Goal: Task Accomplishment & Management: Complete application form

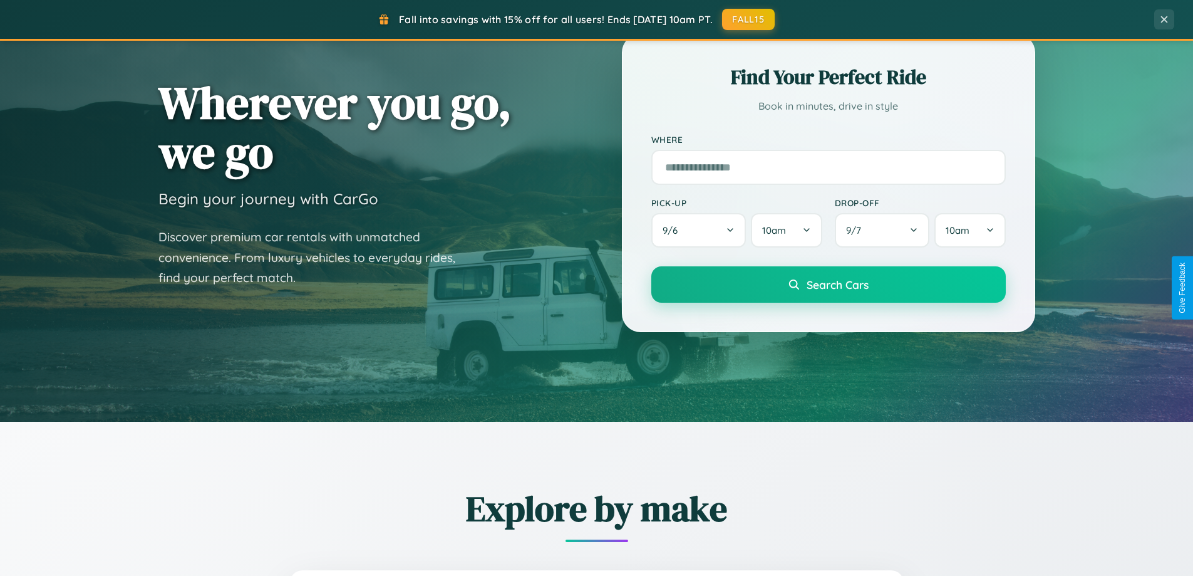
scroll to position [540, 0]
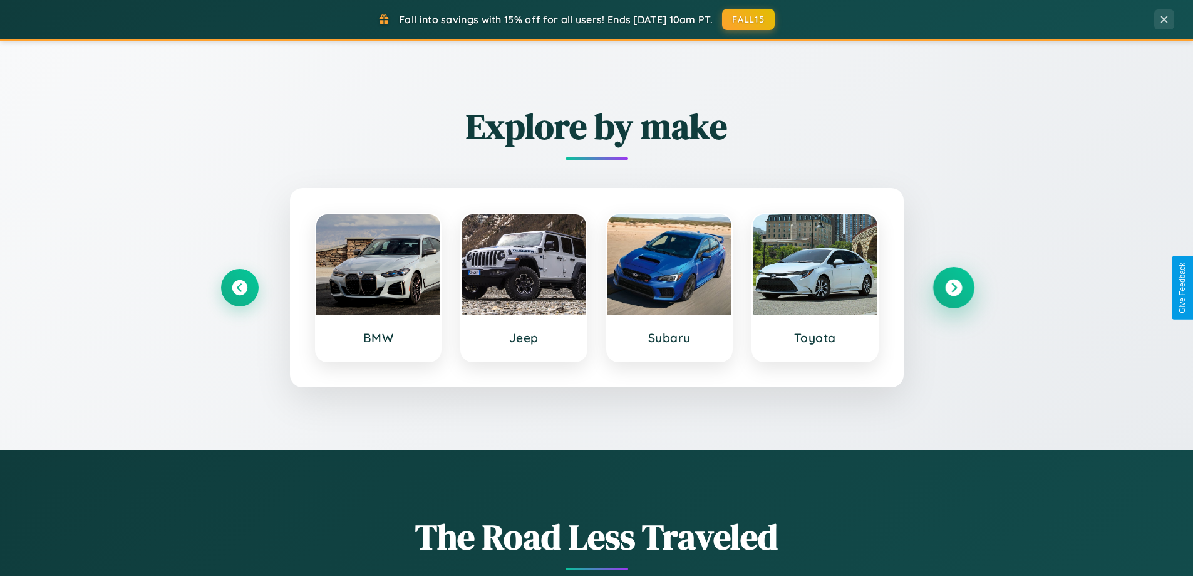
click at [953, 288] on icon at bounding box center [953, 287] width 17 height 17
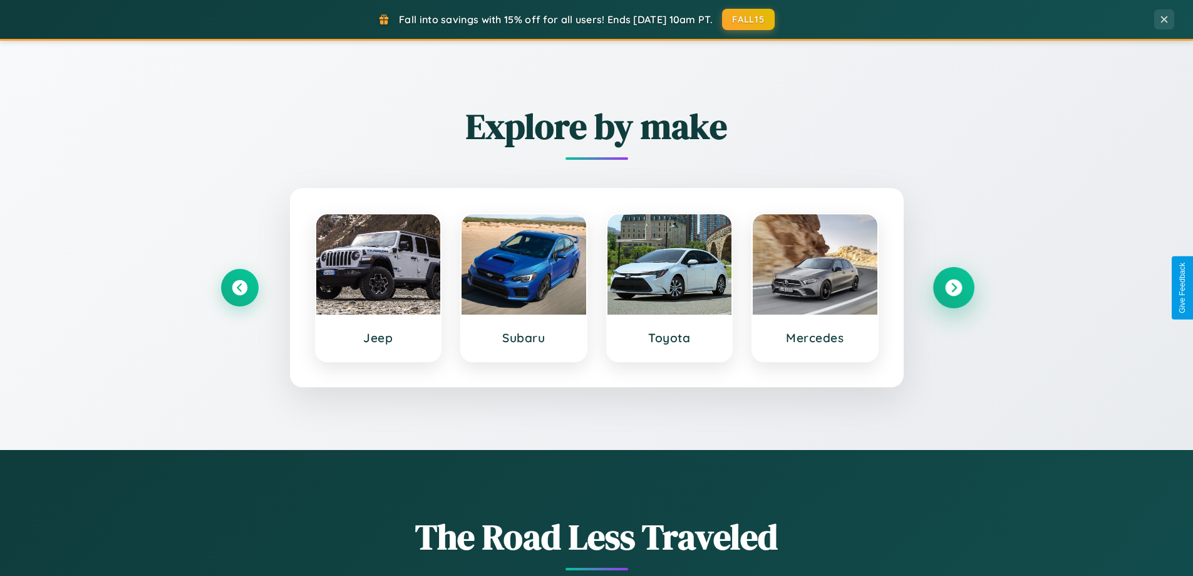
click at [953, 288] on icon at bounding box center [953, 287] width 17 height 17
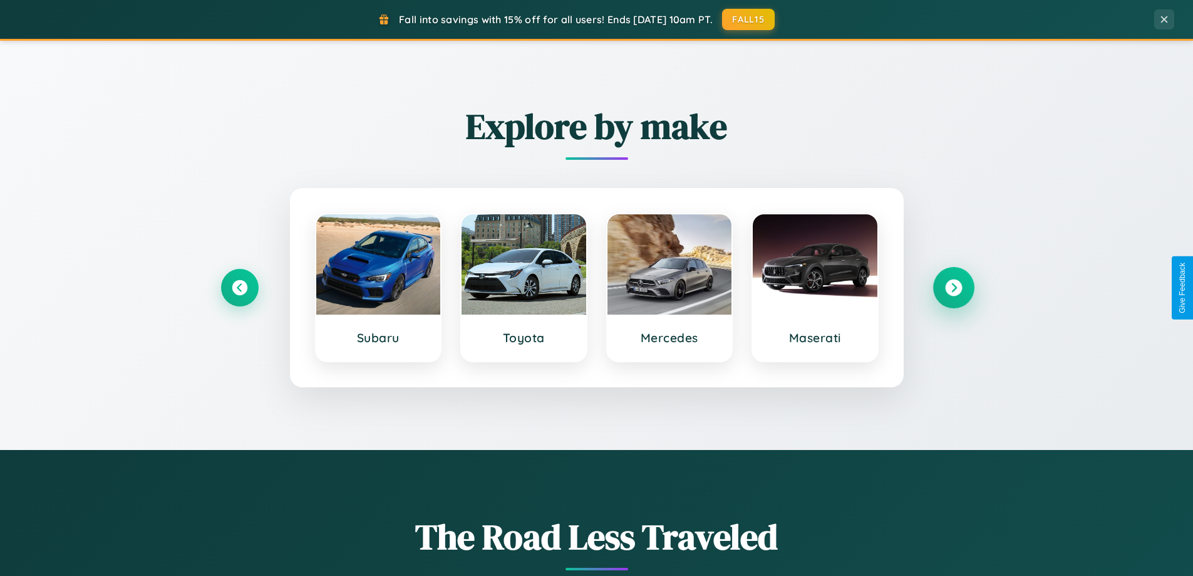
click at [953, 288] on icon at bounding box center [953, 287] width 17 height 17
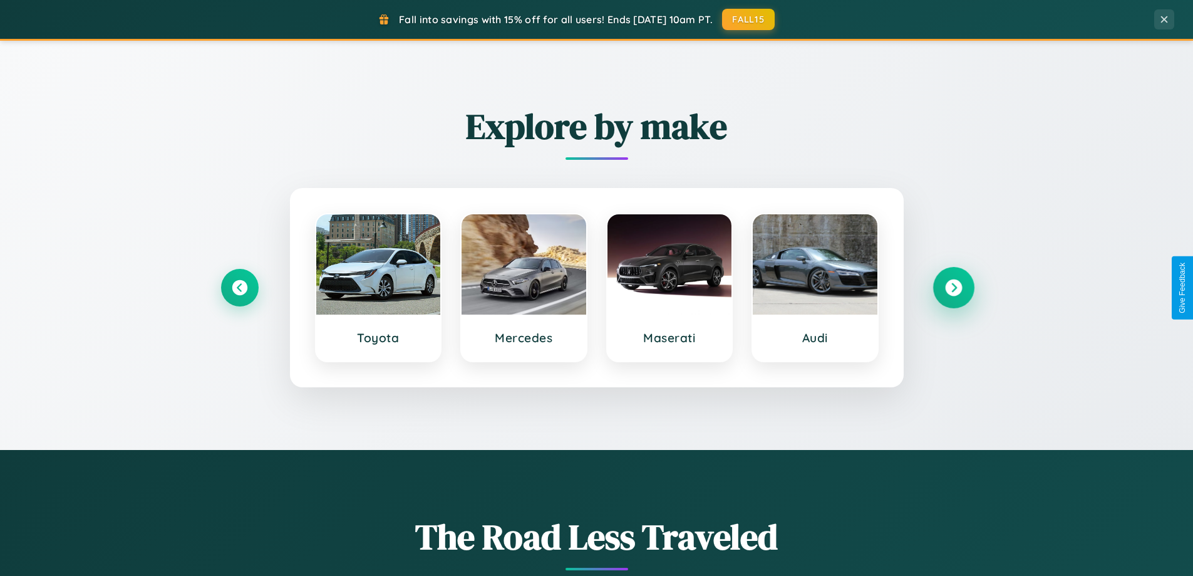
click at [953, 288] on icon at bounding box center [953, 287] width 17 height 17
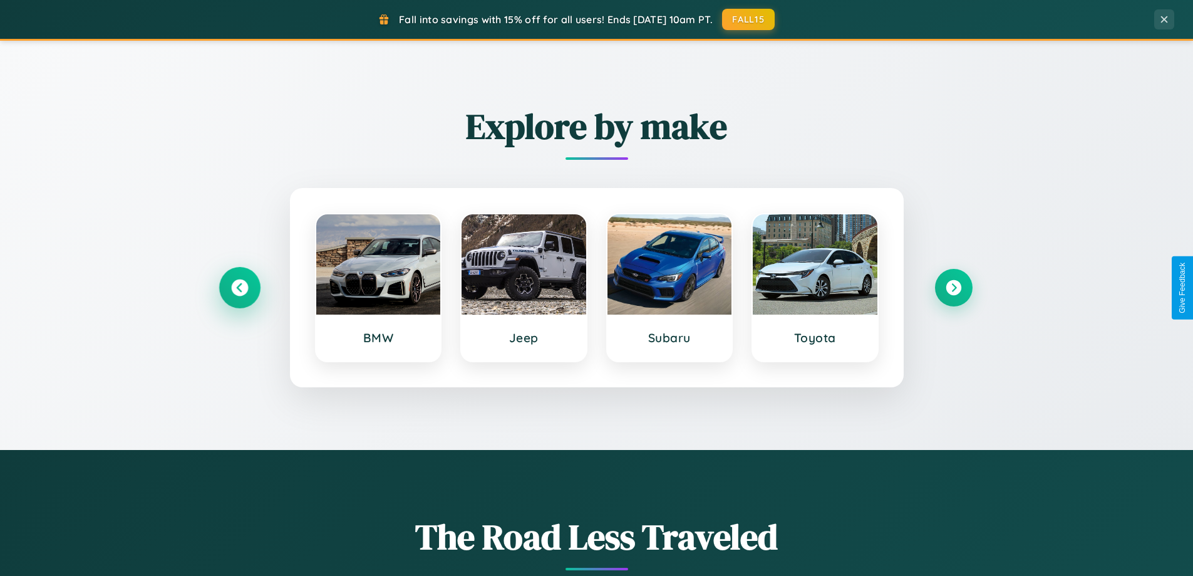
click at [239, 288] on icon at bounding box center [239, 287] width 17 height 17
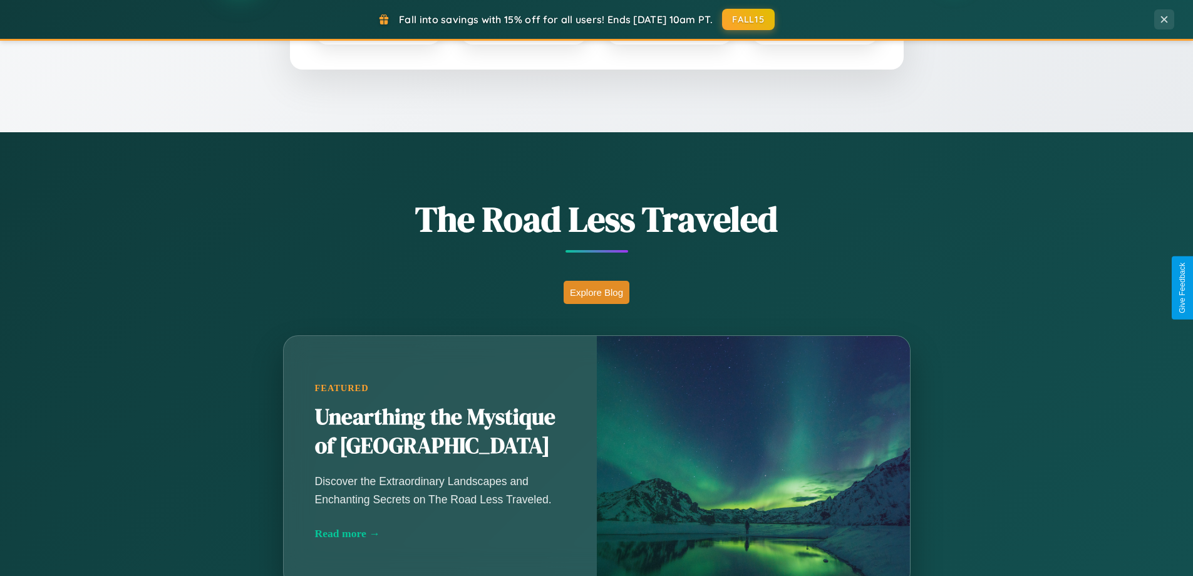
scroll to position [2410, 0]
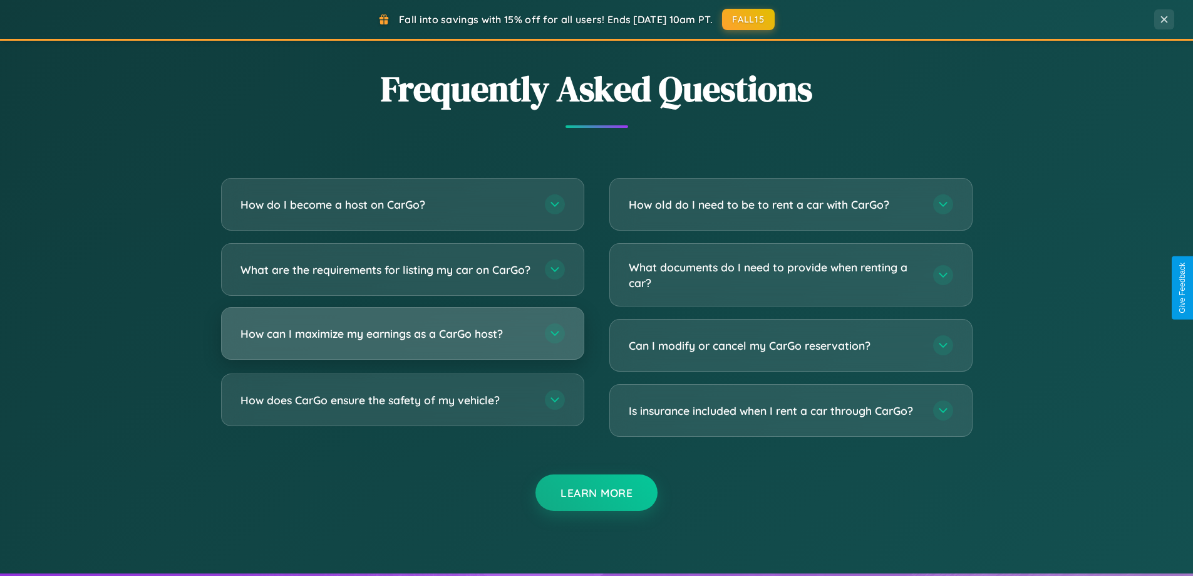
click at [402, 341] on h3 "How can I maximize my earnings as a CarGo host?" at bounding box center [387, 334] width 292 height 16
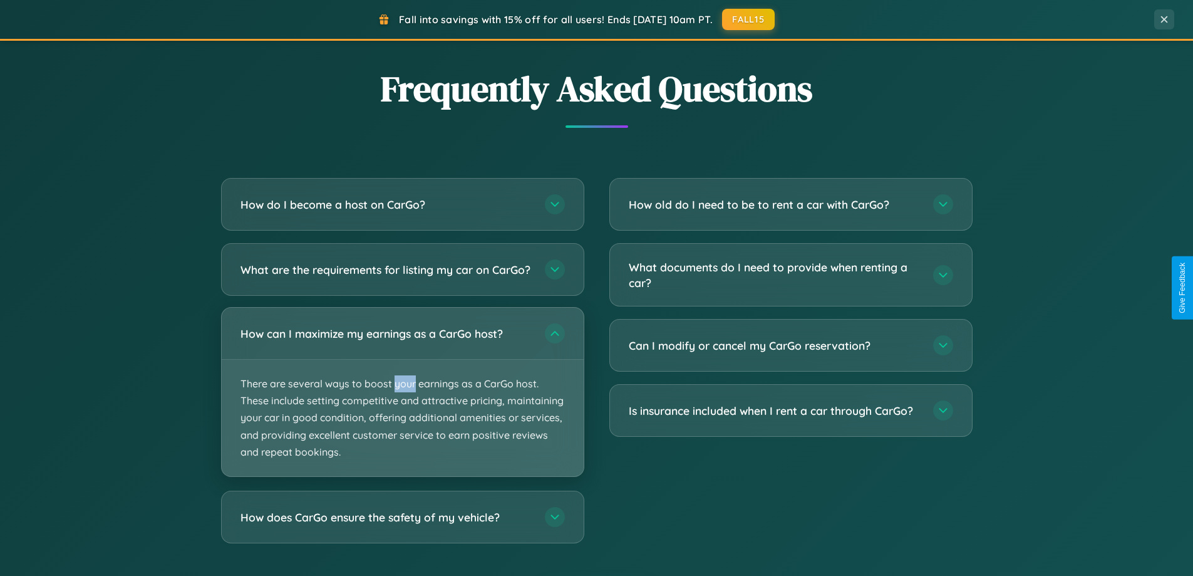
click at [402, 402] on p "There are several ways to boost your earnings as a CarGo host. These include se…" at bounding box center [403, 418] width 362 height 117
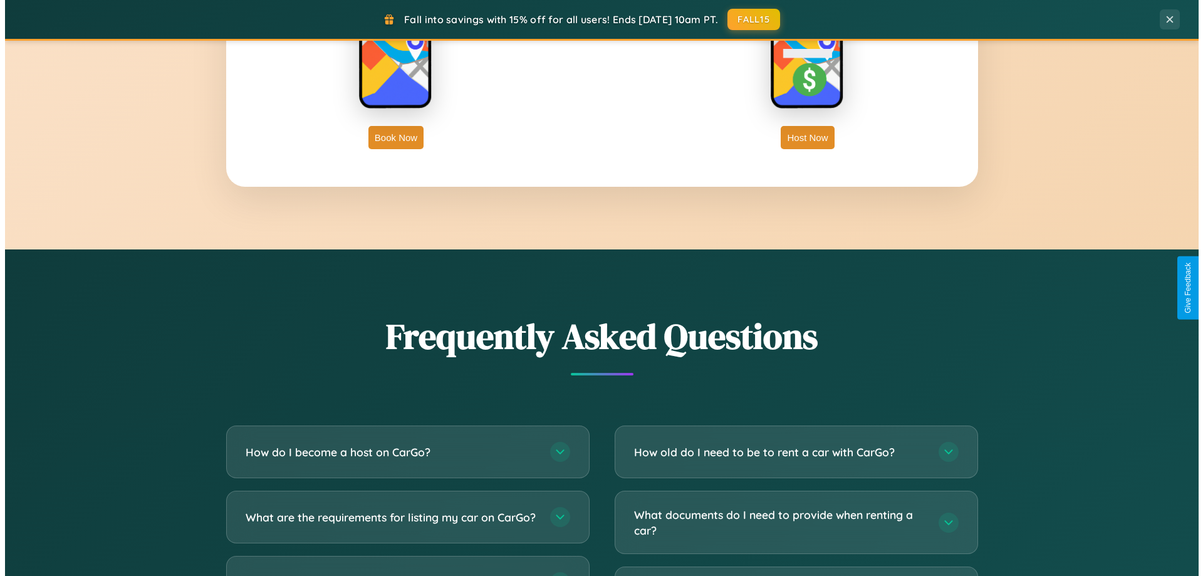
scroll to position [0, 0]
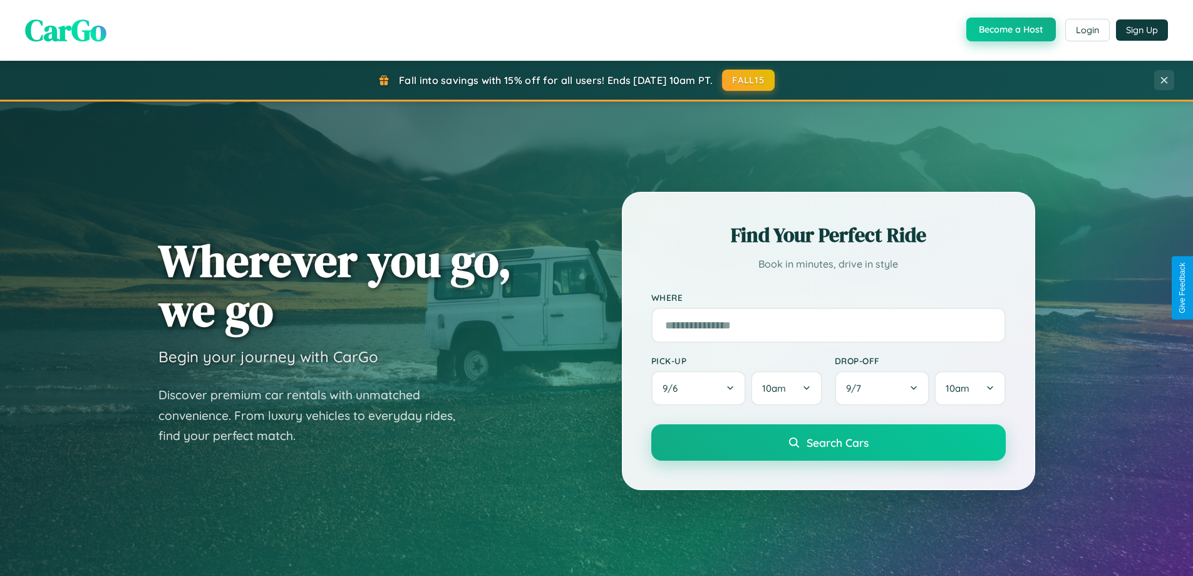
click at [1010, 30] on button "Become a Host" at bounding box center [1012, 30] width 90 height 24
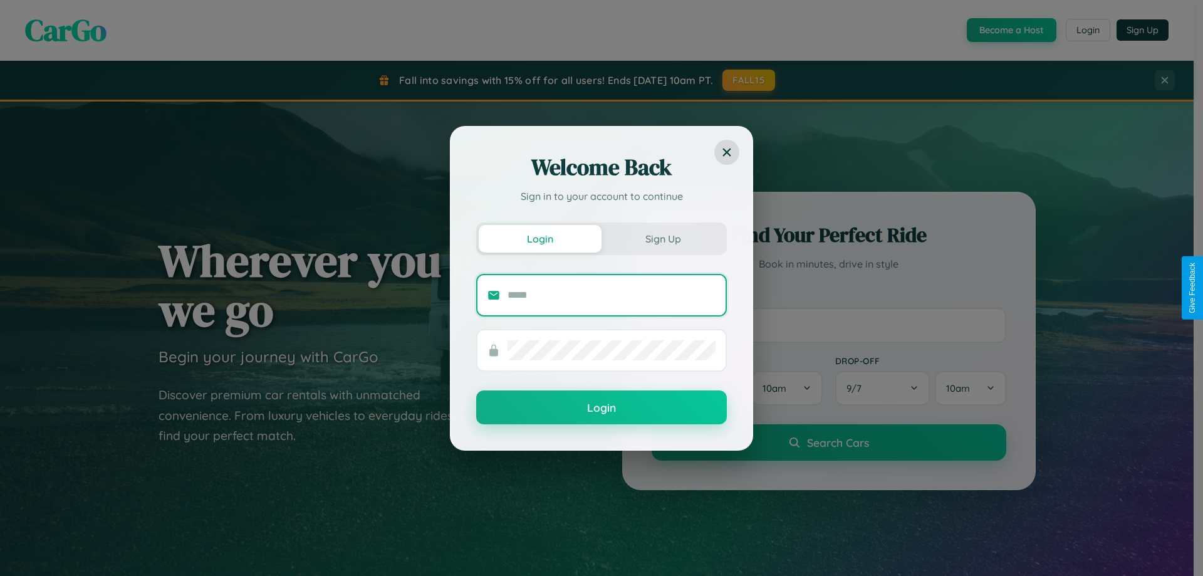
click at [611, 294] on input "text" at bounding box center [611, 295] width 208 height 20
type input "**********"
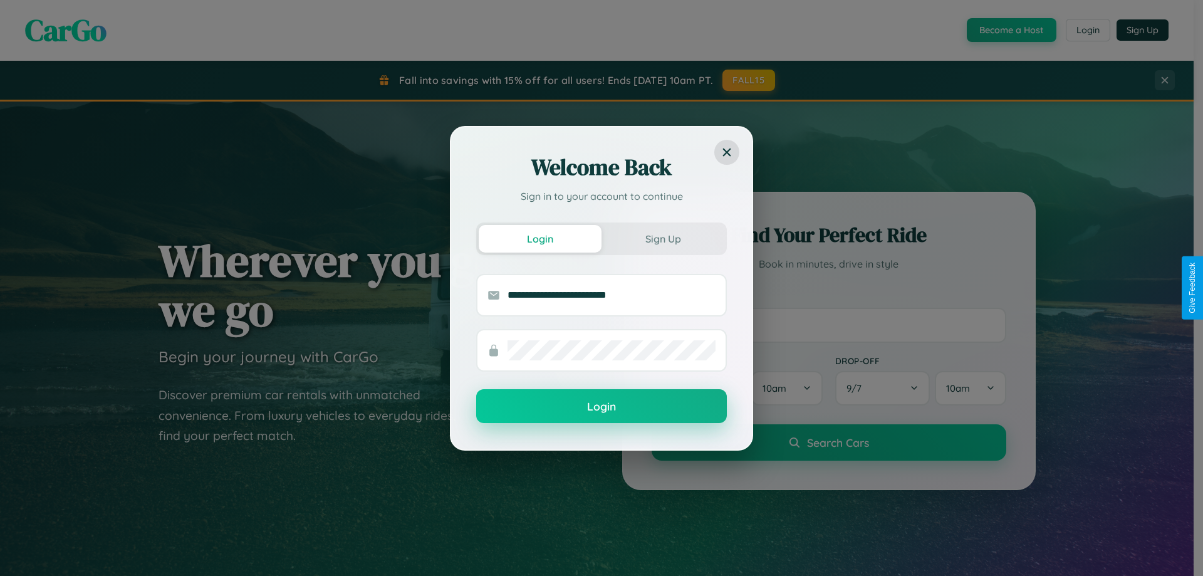
click at [601, 407] on button "Login" at bounding box center [601, 406] width 251 height 34
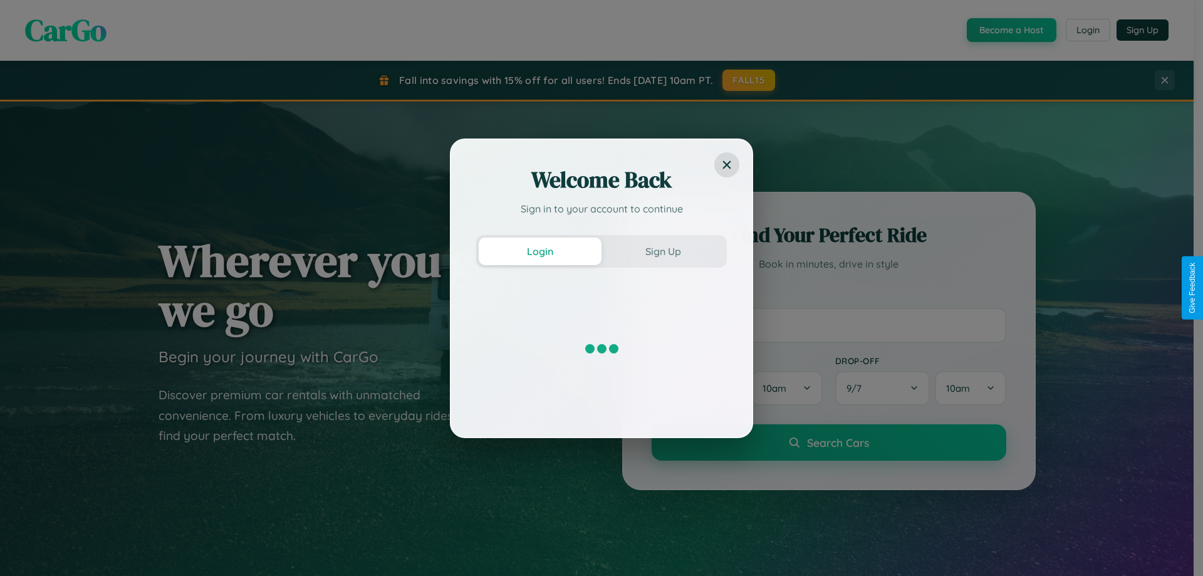
click at [1010, 30] on div "Welcome Back Sign in to your account to continue Login Sign Up" at bounding box center [601, 288] width 1203 height 576
click at [663, 251] on button "Sign Up" at bounding box center [662, 251] width 123 height 28
